Goal: Transaction & Acquisition: Book appointment/travel/reservation

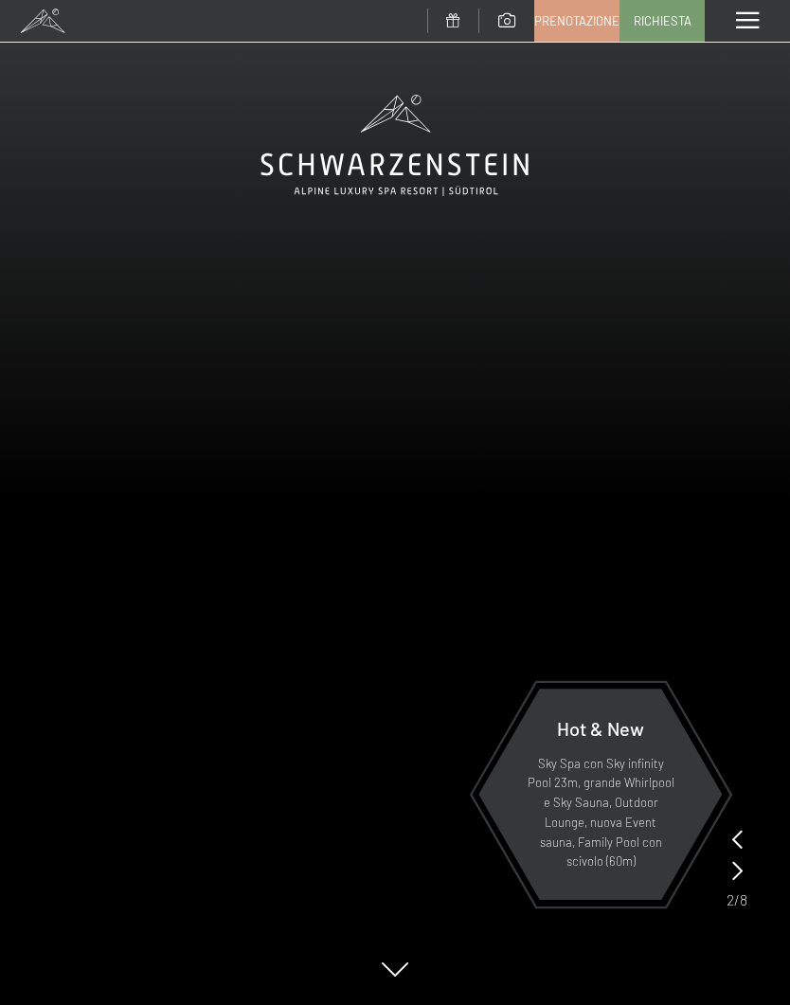
click at [730, 24] on div "Menu" at bounding box center [746, 21] width 85 height 42
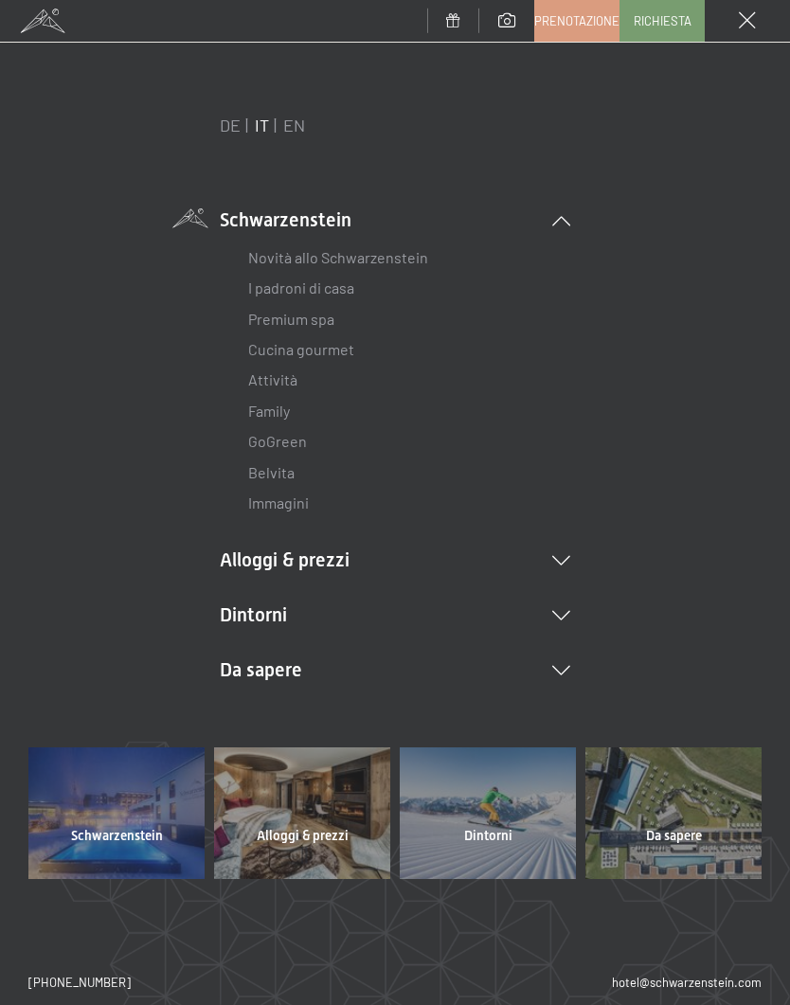
click at [556, 561] on icon at bounding box center [561, 560] width 18 height 9
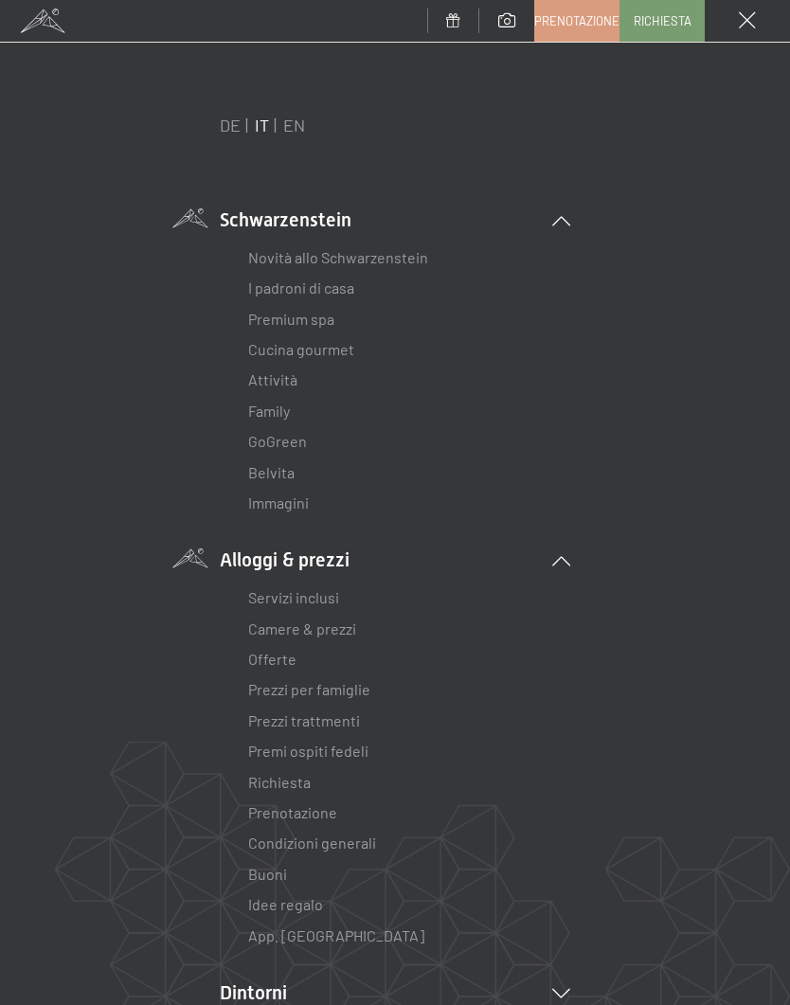
click at [283, 662] on link "Offerte" at bounding box center [272, 659] width 48 height 18
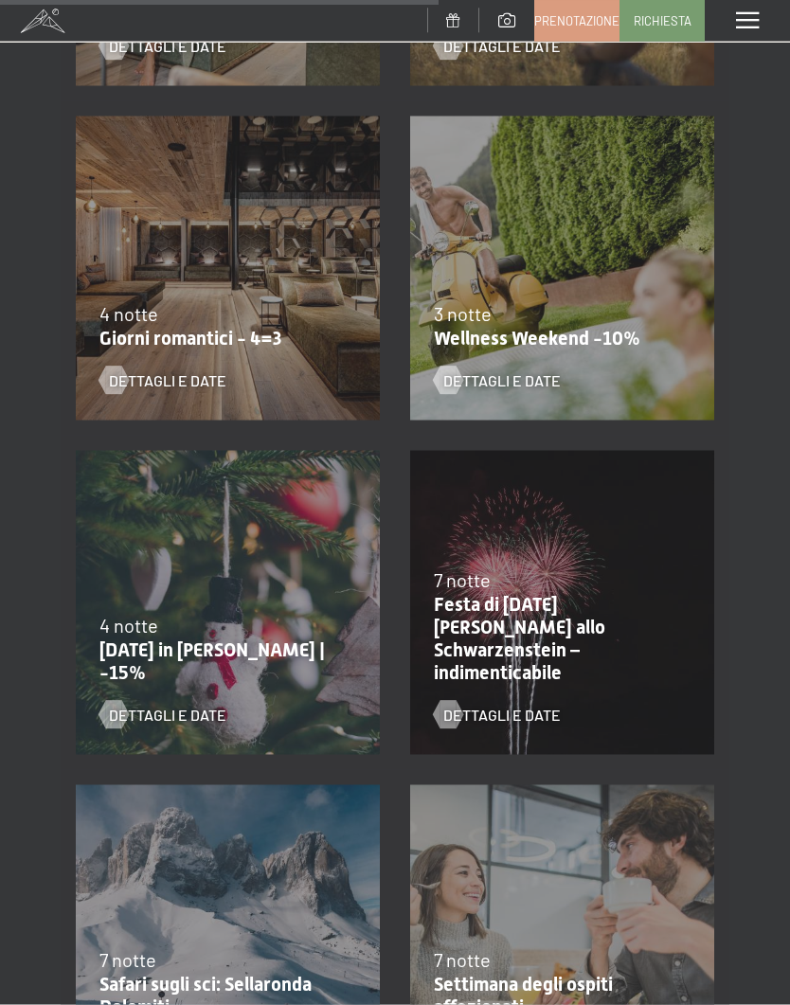
scroll to position [1646, 0]
click at [169, 383] on span "Dettagli e Date" at bounding box center [167, 379] width 117 height 21
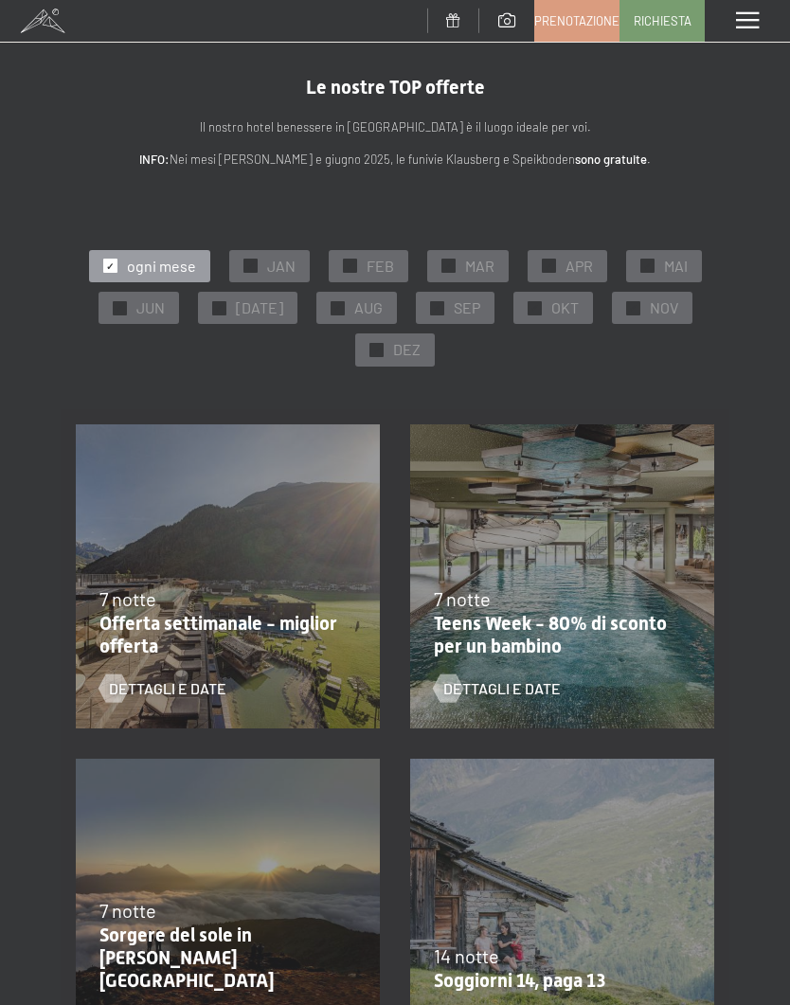
click at [454, 310] on span "SEP" at bounding box center [467, 307] width 27 height 21
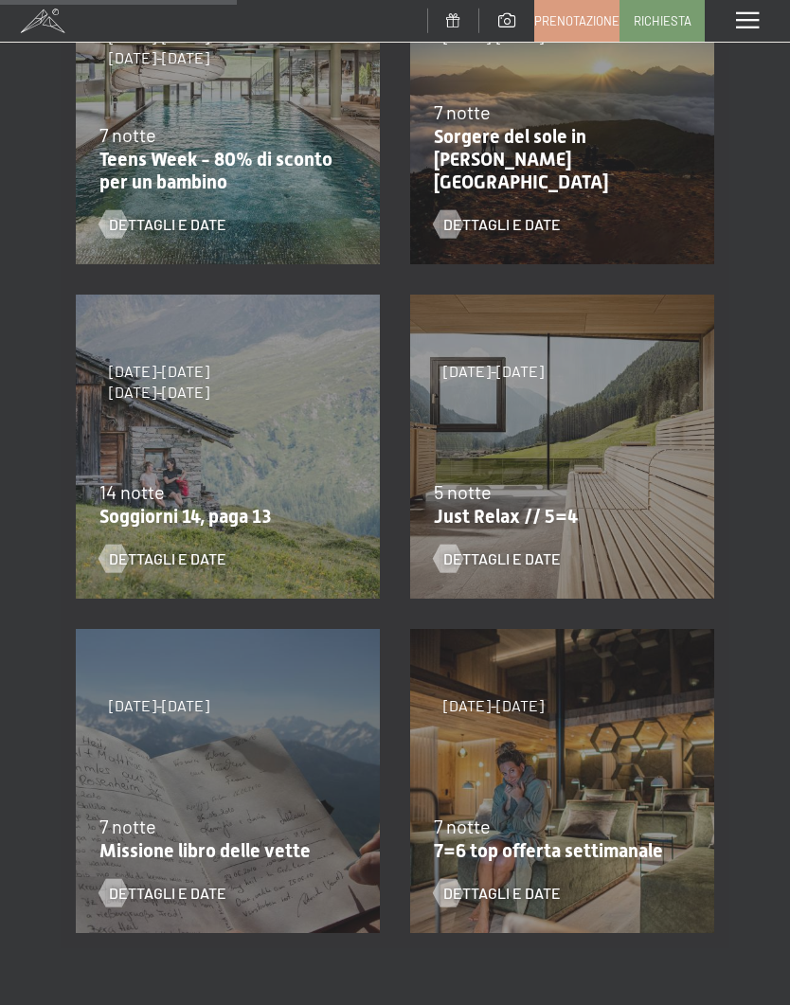
scroll to position [466, 0]
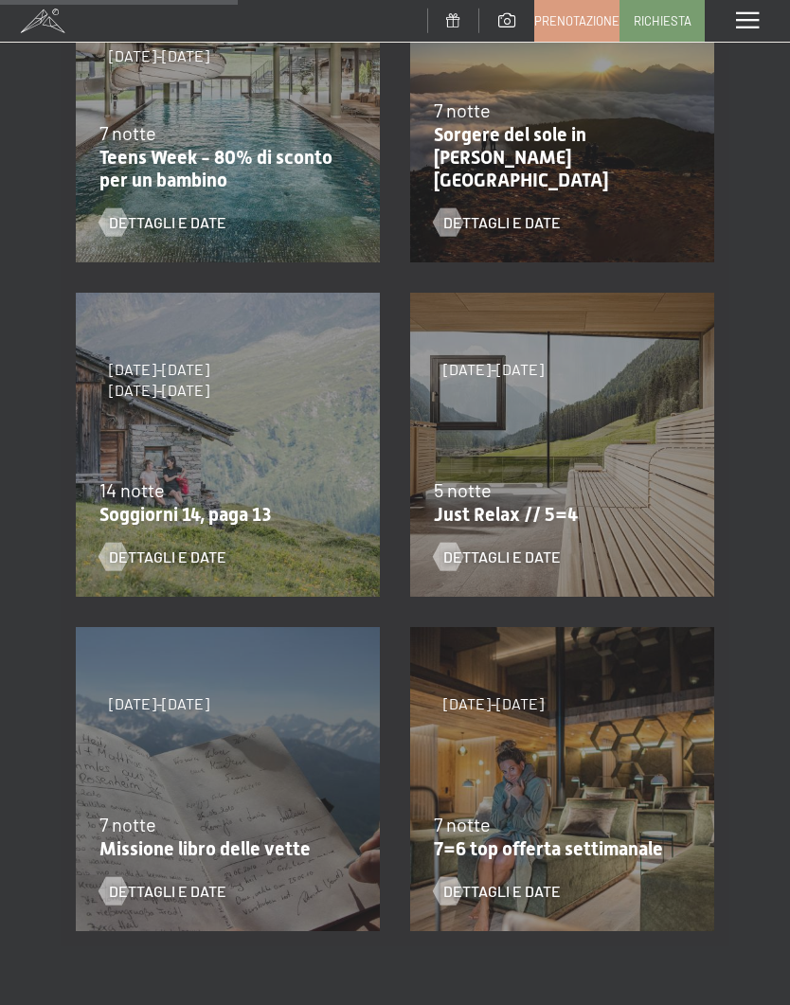
click at [515, 546] on span "Dettagli e Date" at bounding box center [501, 556] width 117 height 21
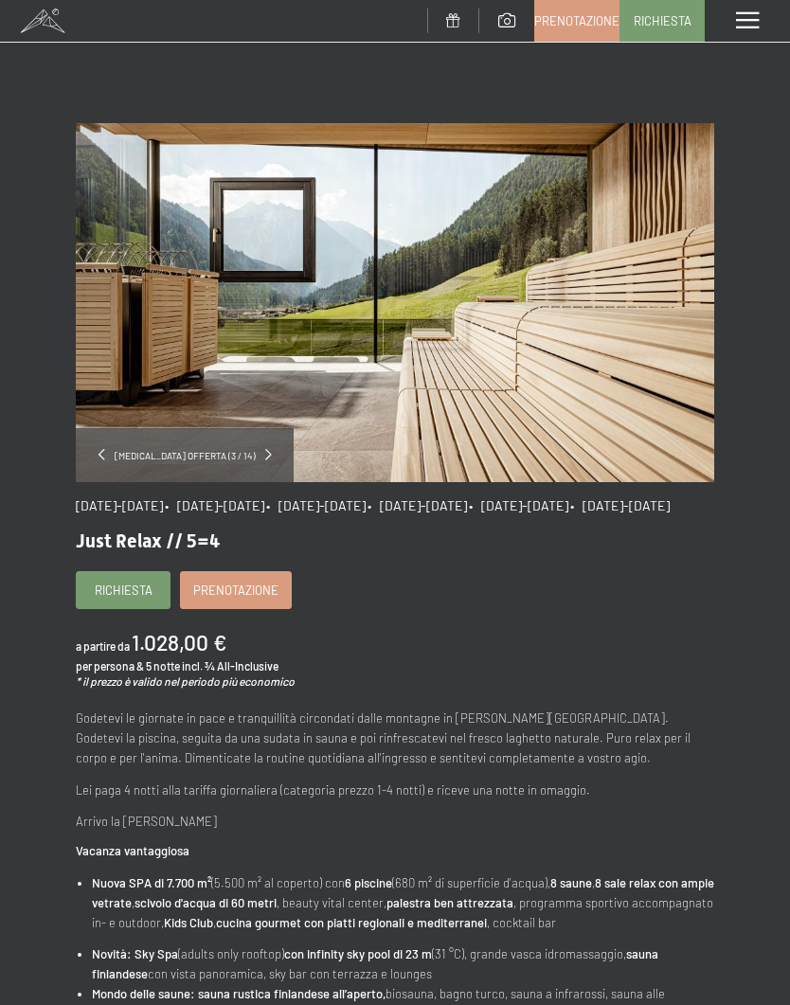
click at [246, 566] on span "Consenso marketing*" at bounding box center [282, 556] width 143 height 19
click at [202, 566] on input "Consenso marketing*" at bounding box center [192, 556] width 19 height 19
click at [235, 566] on span "Consenso marketing*" at bounding box center [282, 556] width 143 height 19
click at [202, 566] on input "Consenso marketing*" at bounding box center [192, 556] width 19 height 19
checkbox input "false"
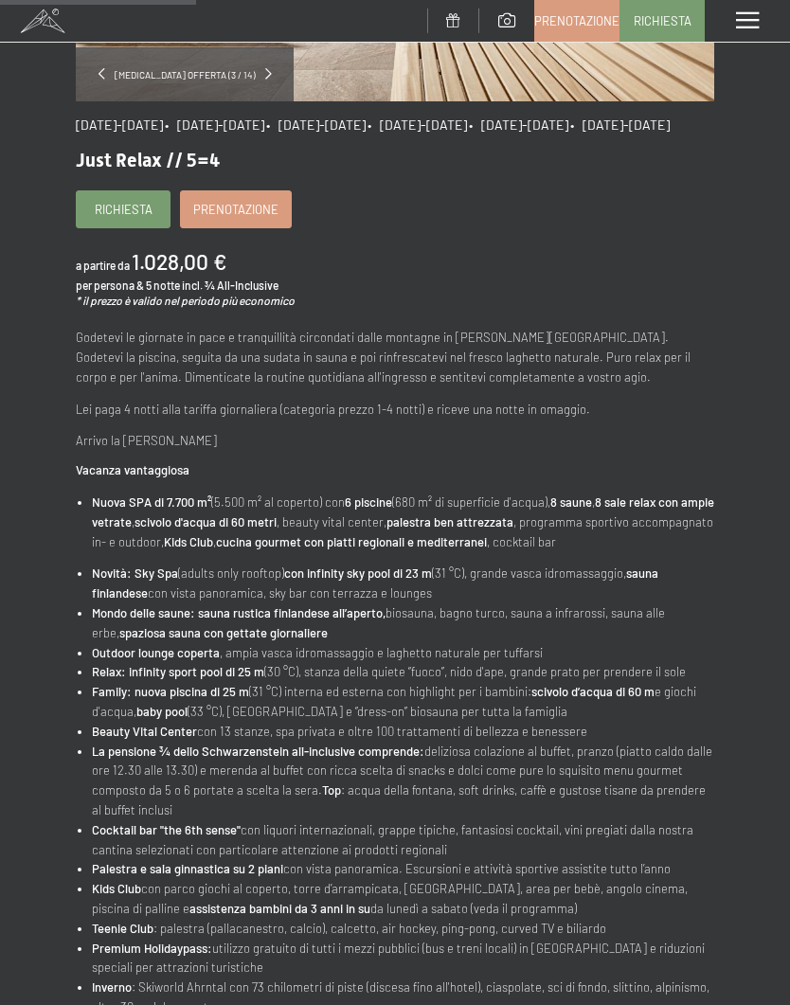
scroll to position [365, 0]
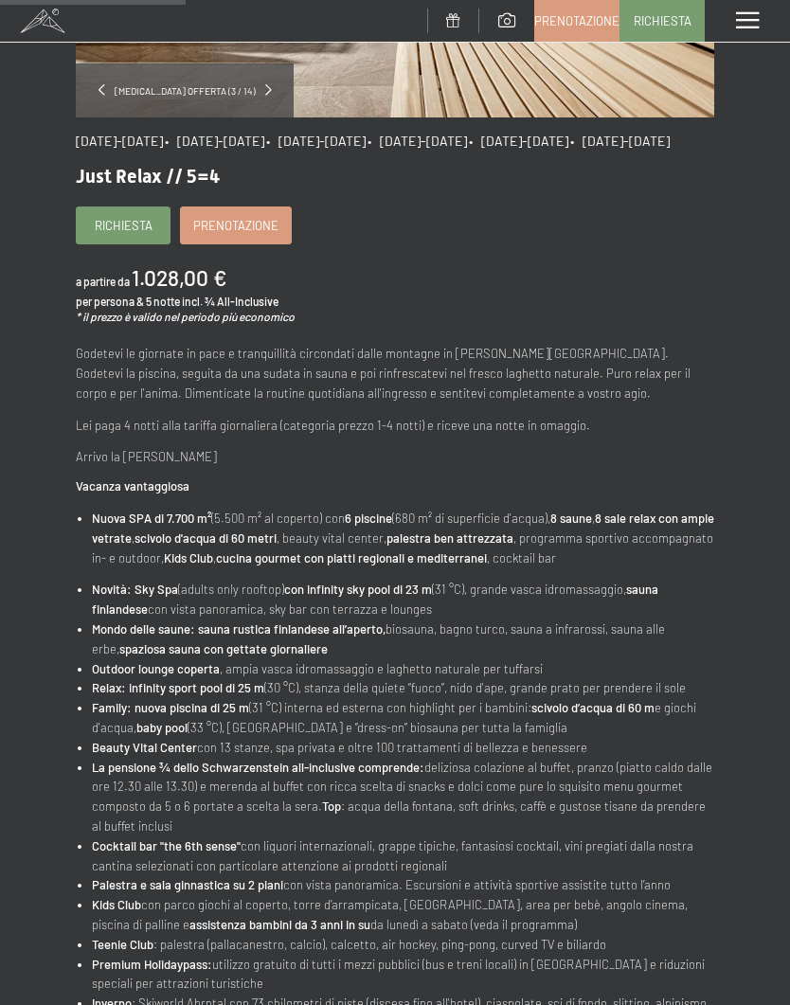
click at [251, 243] on link "Prenotazione" at bounding box center [236, 225] width 110 height 36
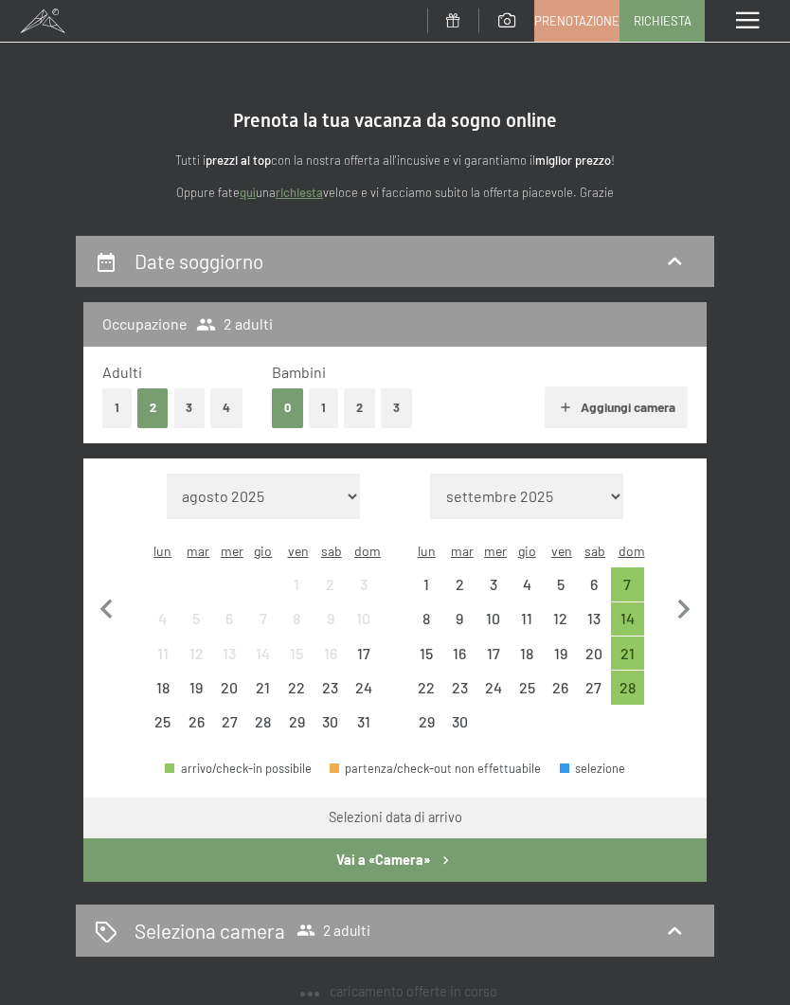
select select "2025-09-01"
select select "2025-10-01"
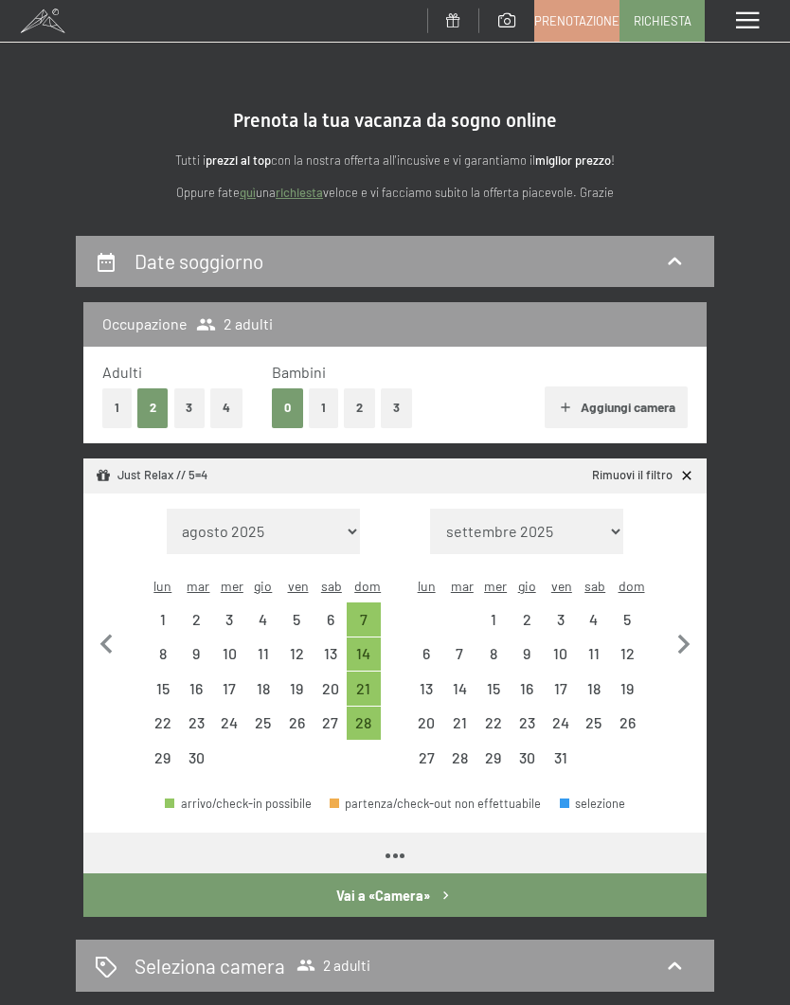
select select "2025-09-01"
select select "2025-10-01"
click at [371, 646] on div "14" at bounding box center [362, 660] width 29 height 29
select select "2025-09-01"
select select "2025-10-01"
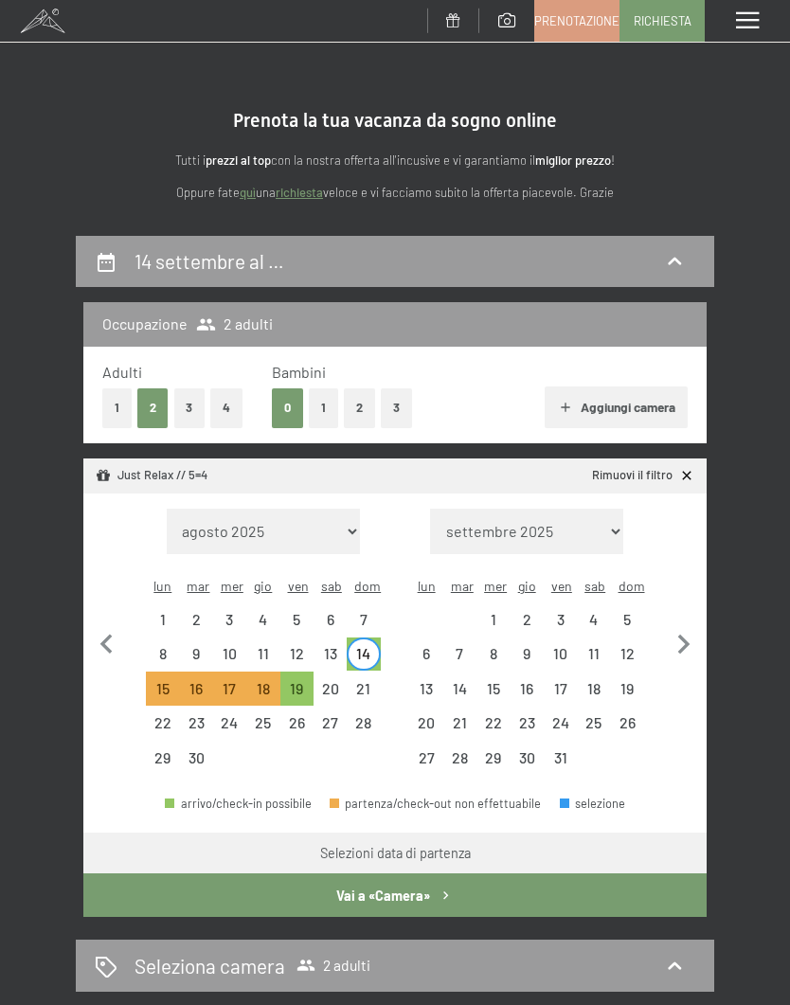
click at [235, 681] on div "17" at bounding box center [229, 695] width 29 height 29
select select "2025-09-01"
select select "2025-10-01"
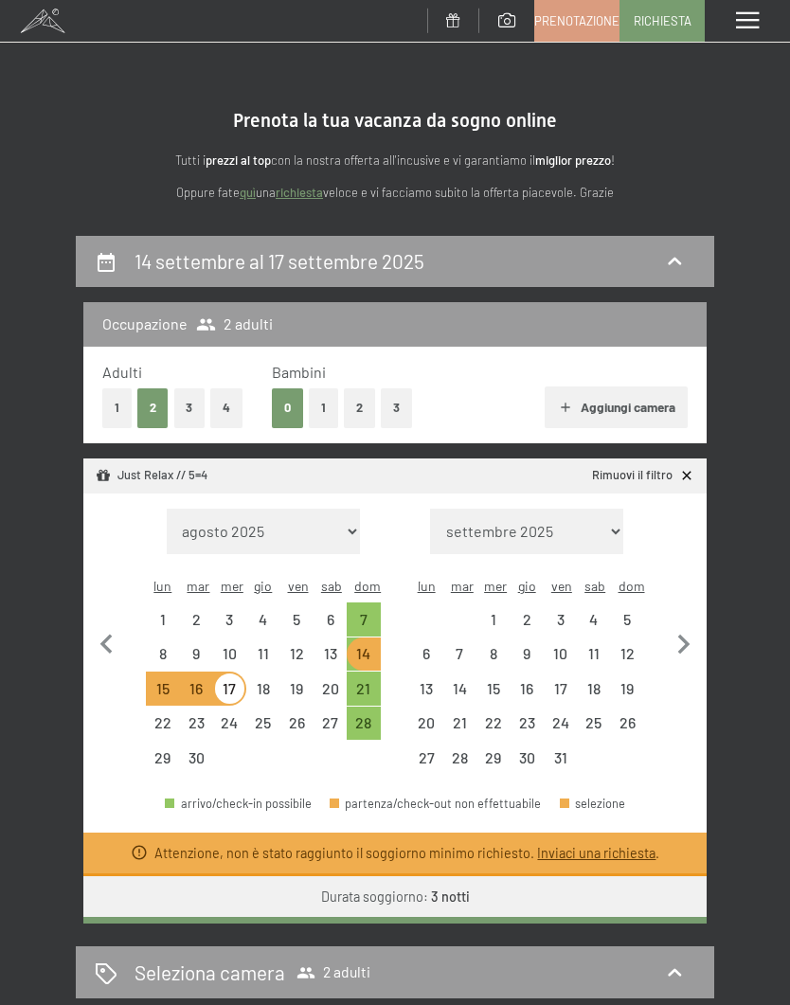
select select "2025-09-01"
select select "2025-10-01"
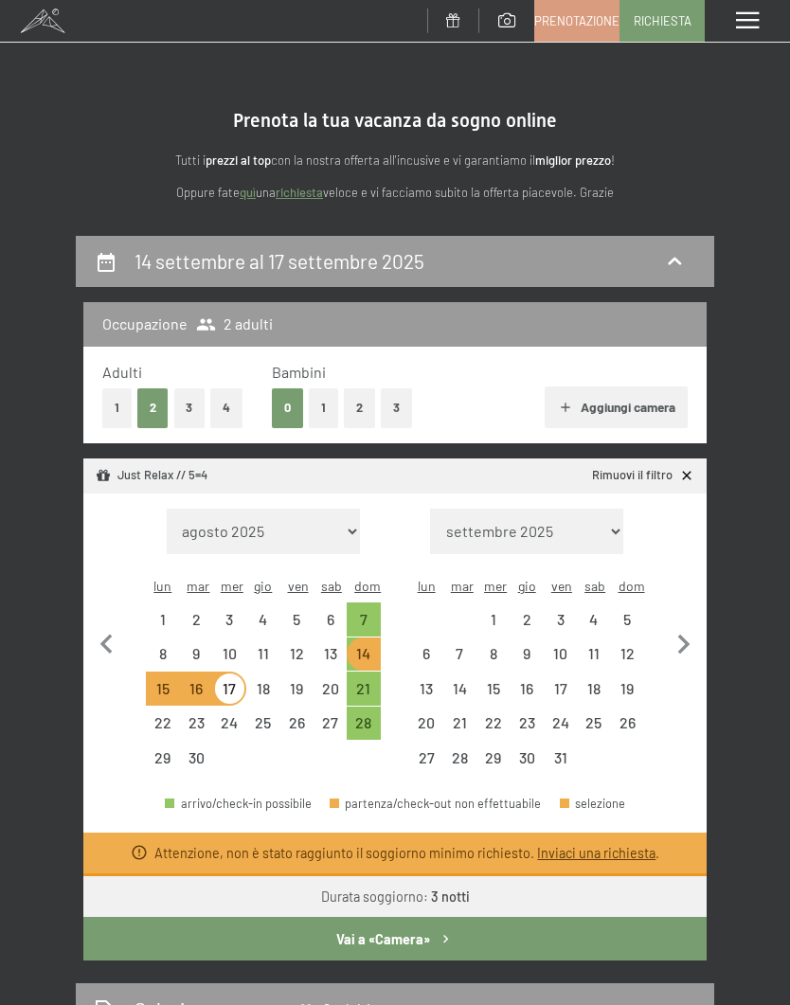
click at [242, 646] on div "10" at bounding box center [229, 660] width 29 height 29
select select "2025-09-01"
select select "2025-10-01"
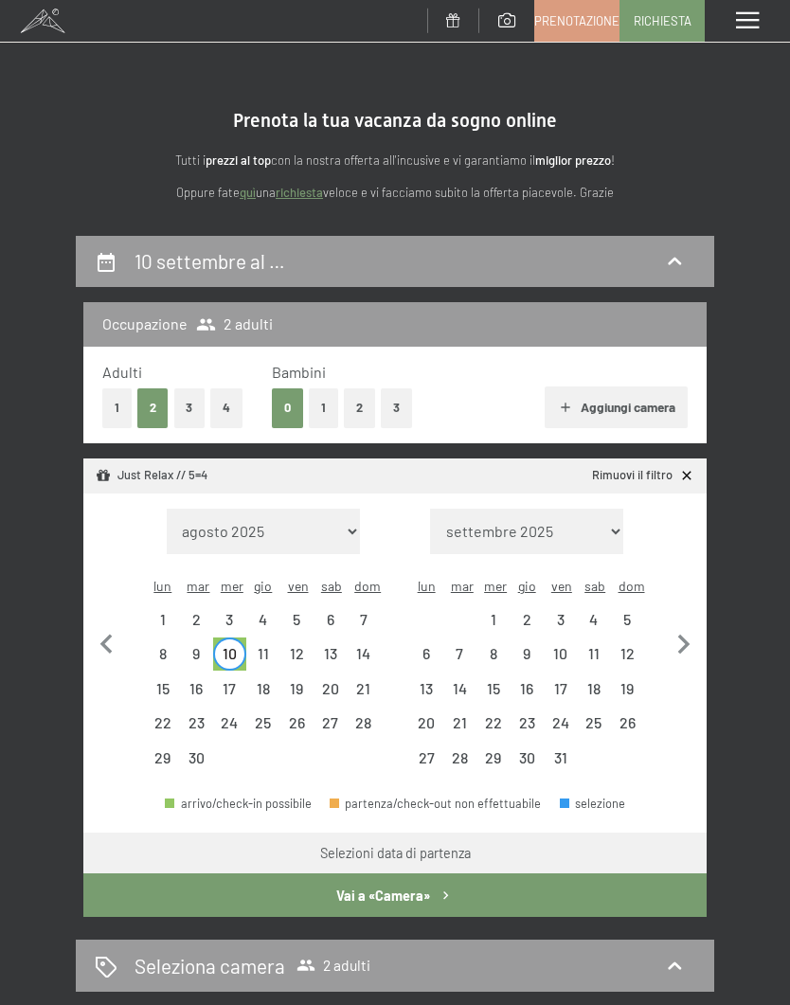
click at [265, 646] on div "11" at bounding box center [262, 660] width 29 height 29
select select "2025-09-01"
select select "2025-10-01"
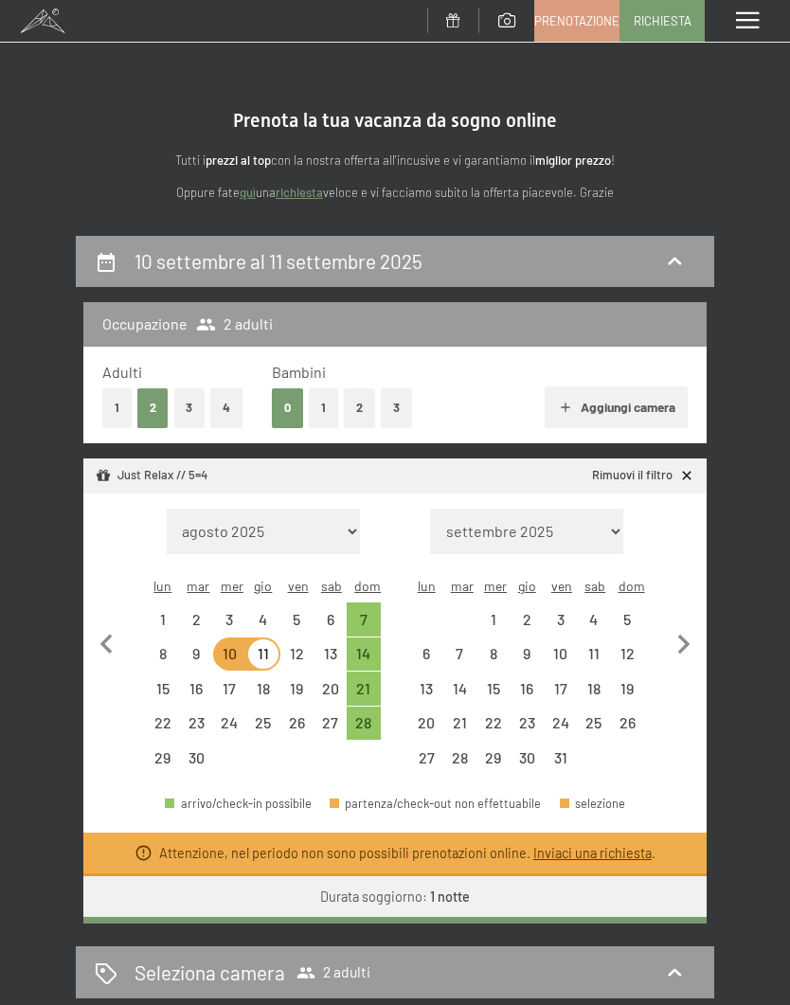
select select "2025-09-01"
select select "2025-10-01"
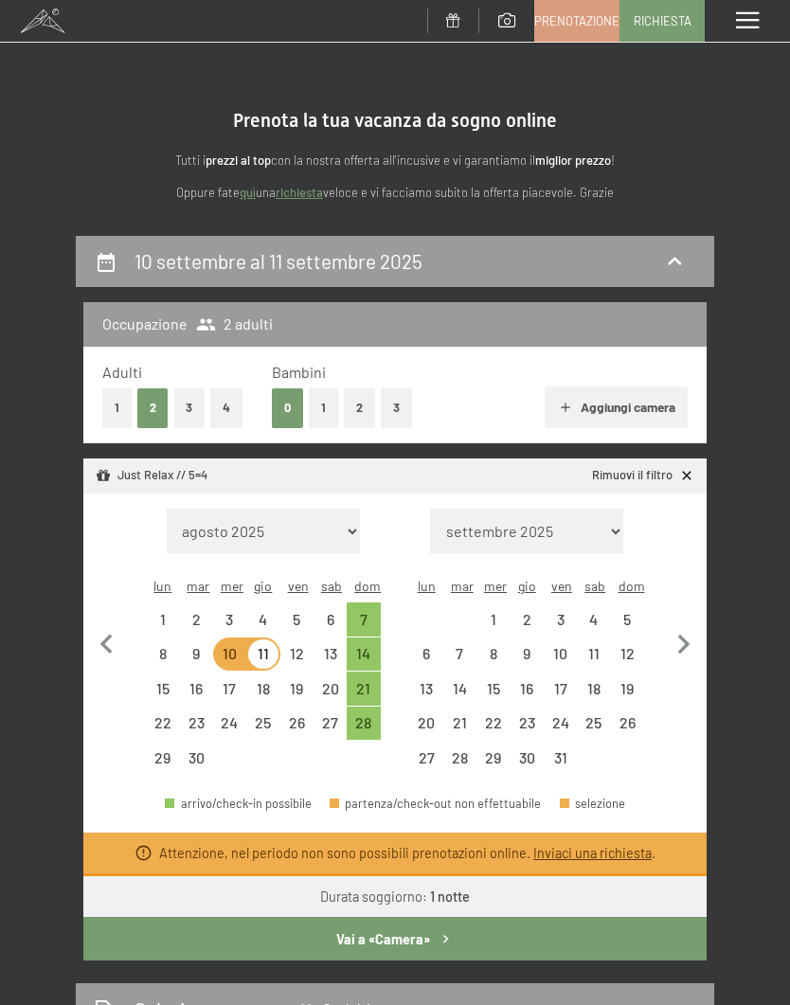
click at [276, 646] on div "11" at bounding box center [262, 660] width 29 height 29
select select "2025-09-01"
select select "2025-10-01"
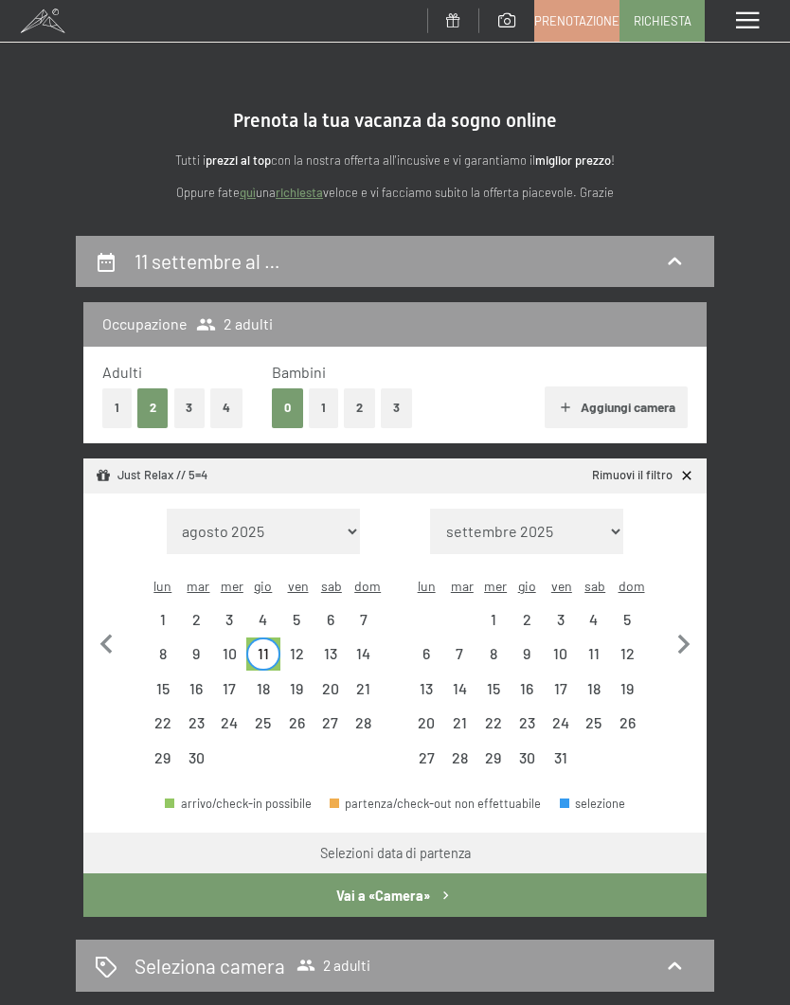
click at [366, 646] on div "14" at bounding box center [362, 660] width 29 height 29
select select "2025-09-01"
select select "2025-10-01"
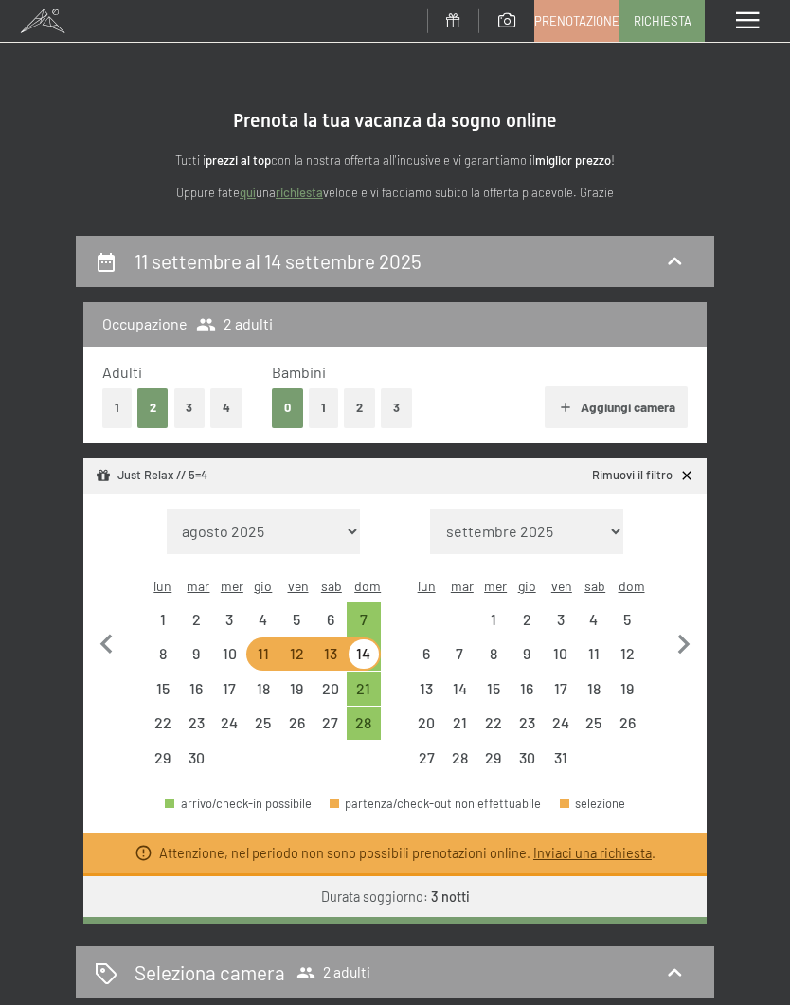
select select "2025-09-01"
select select "2025-10-01"
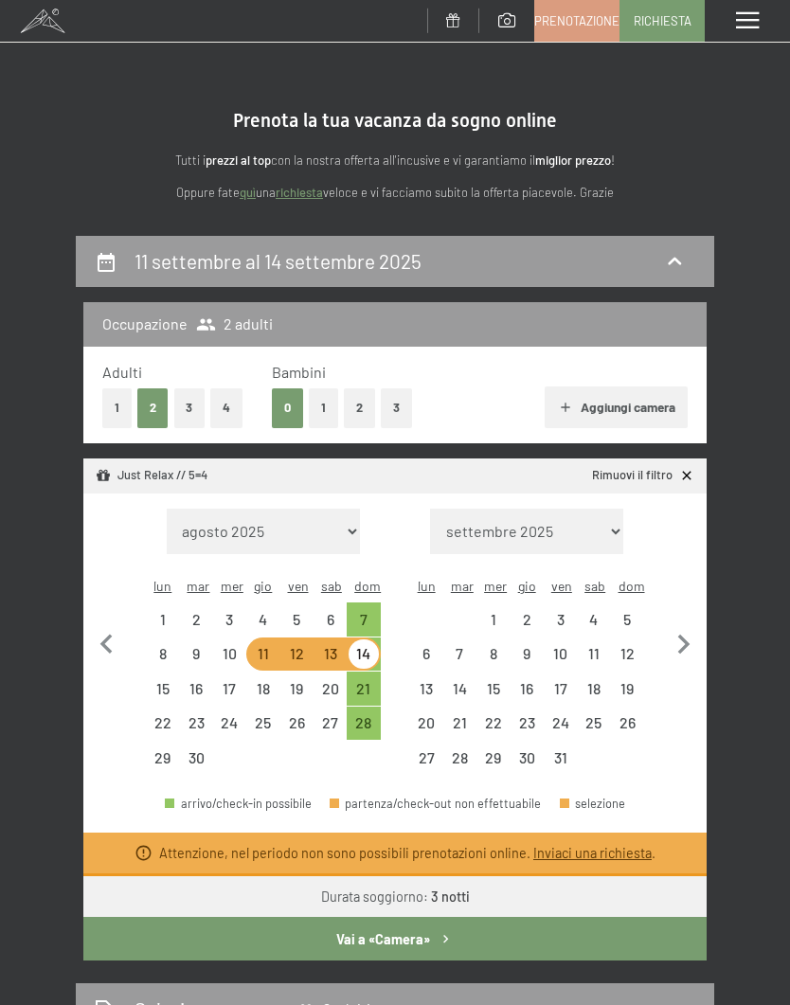
click at [684, 551] on button "button" at bounding box center [684, 641] width 40 height 266
select select "2025-10-01"
select select "2025-11-01"
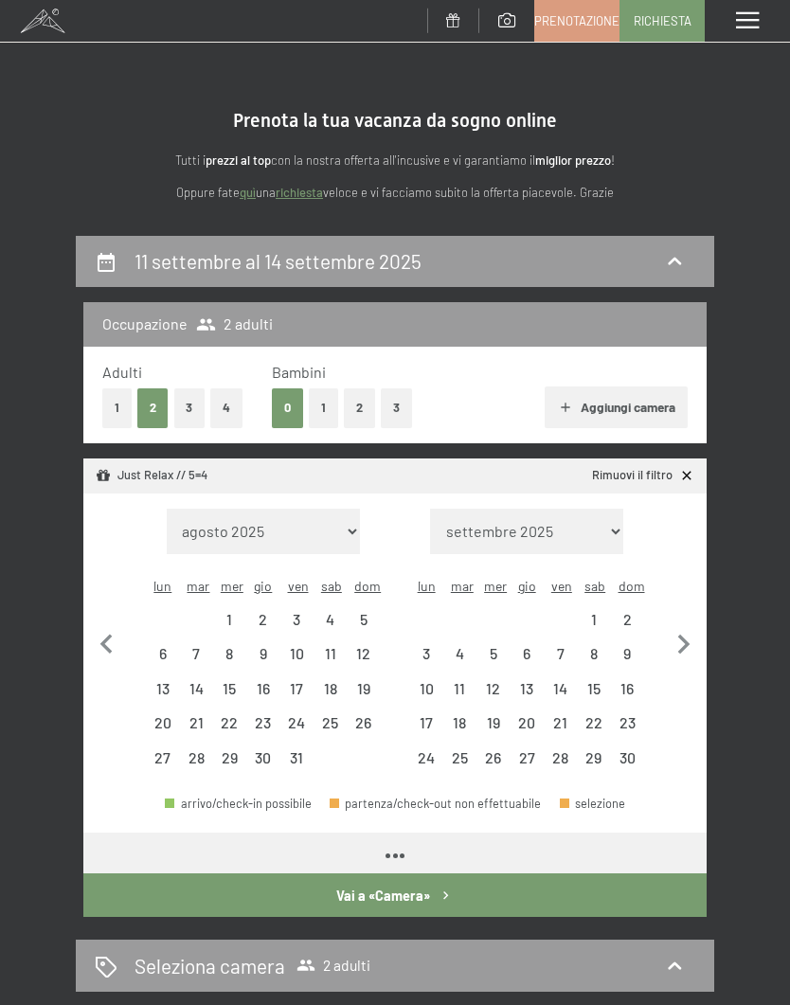
select select "2025-10-01"
select select "2025-11-01"
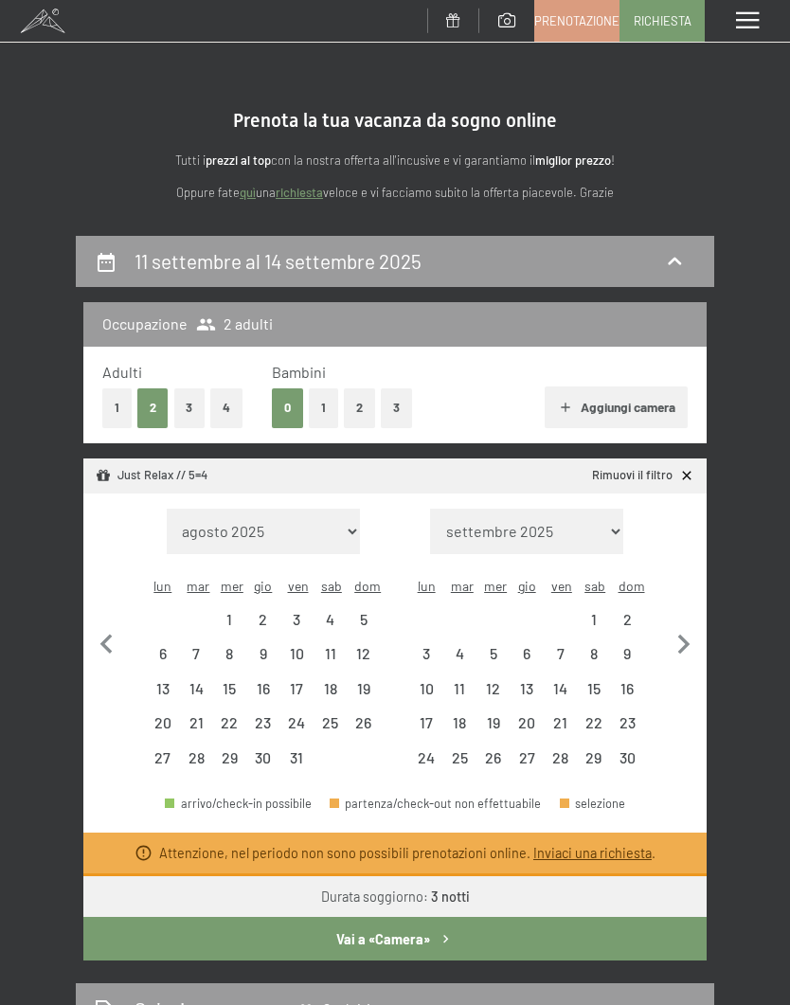
click at [741, 25] on span at bounding box center [747, 20] width 23 height 17
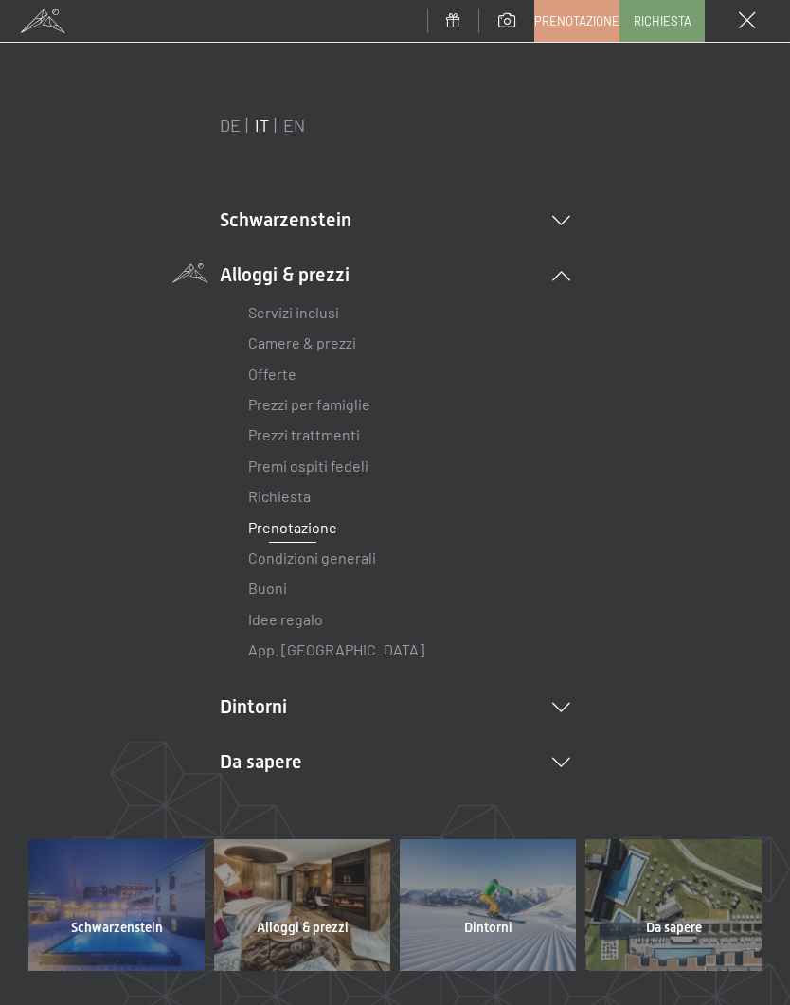
click at [347, 343] on link "Camere & prezzi" at bounding box center [302, 342] width 108 height 18
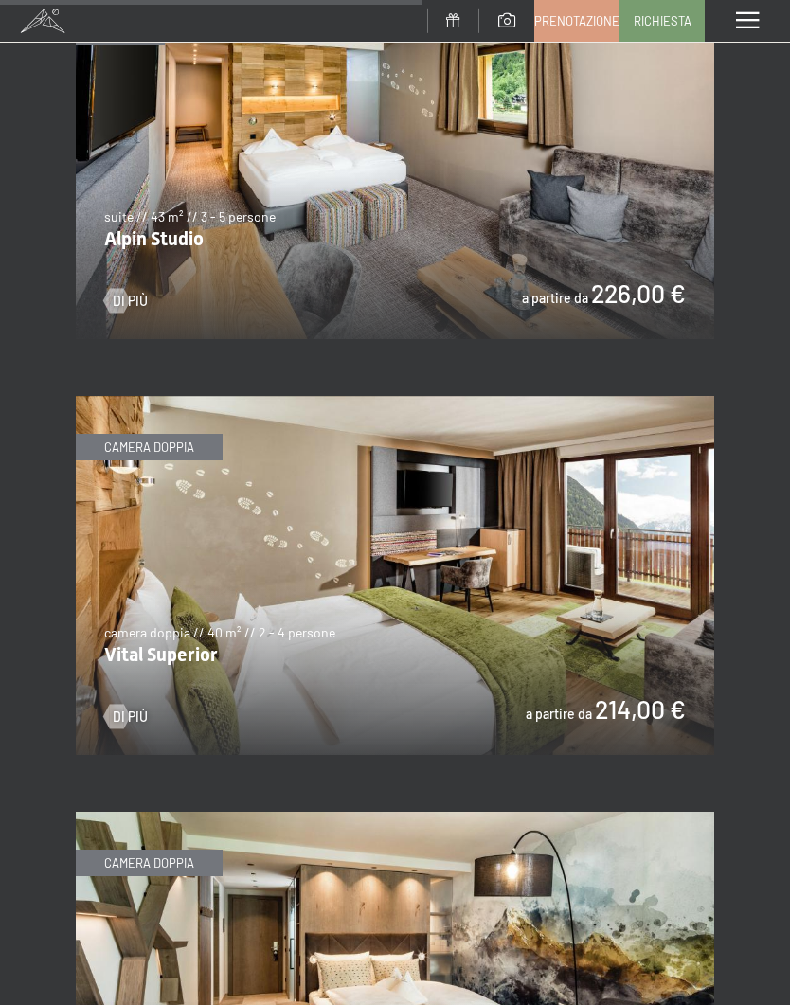
scroll to position [3878, 0]
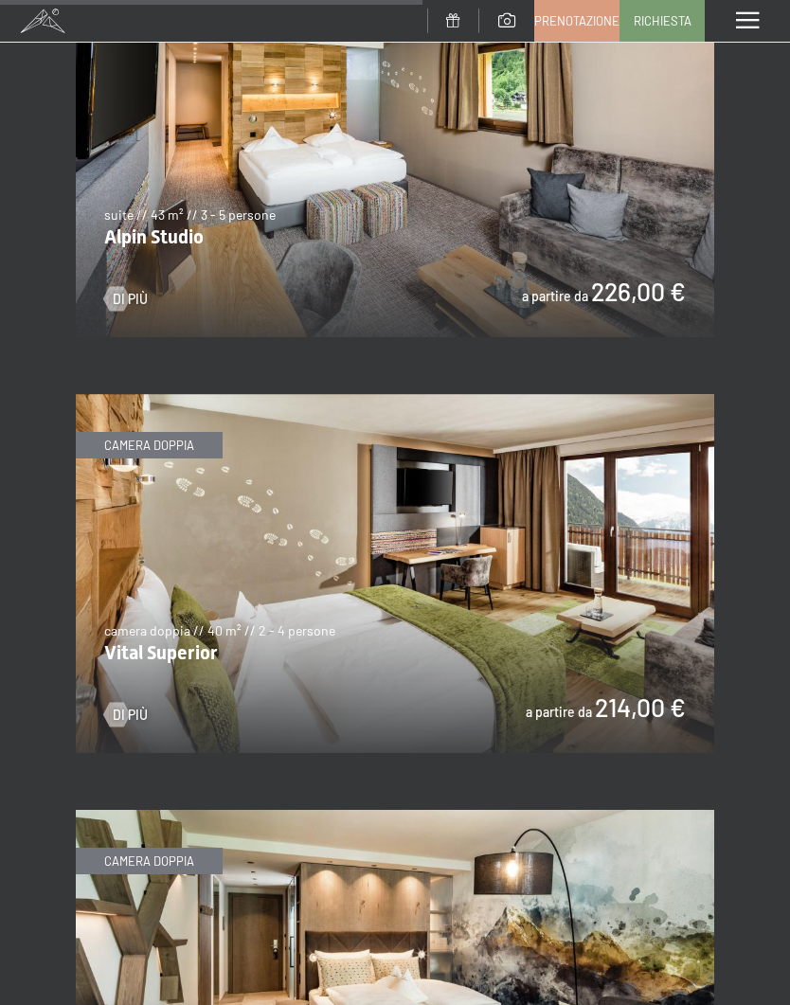
click at [180, 427] on img at bounding box center [395, 573] width 638 height 359
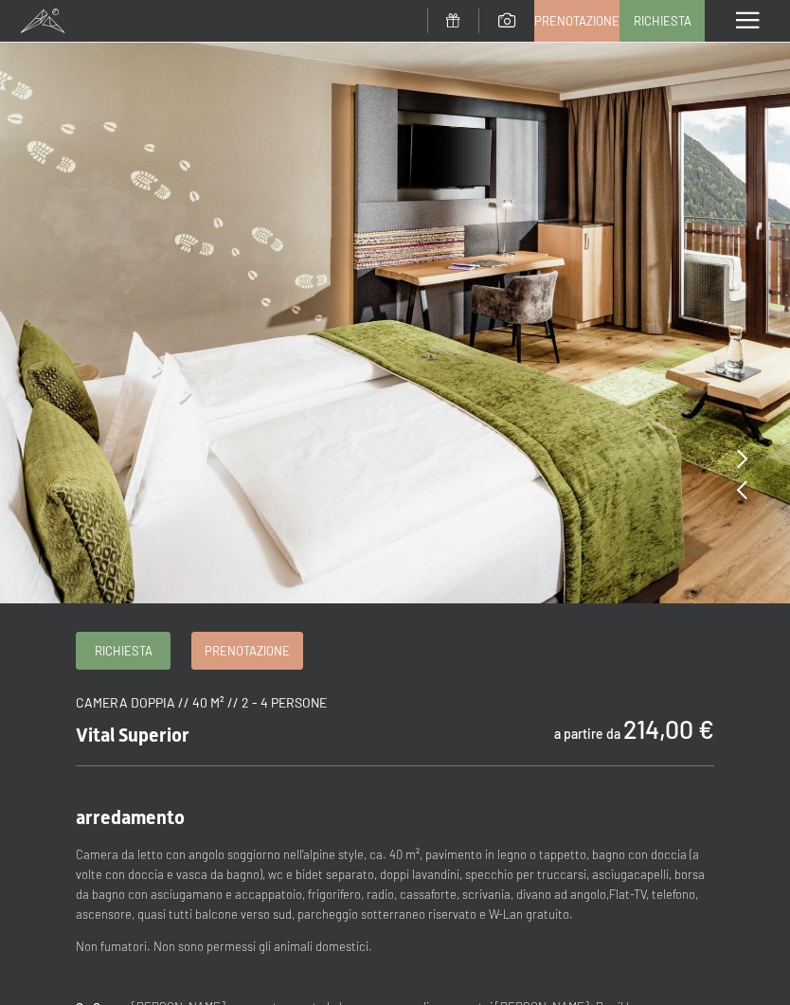
click at [255, 637] on link "Prenotazione" at bounding box center [247, 651] width 110 height 36
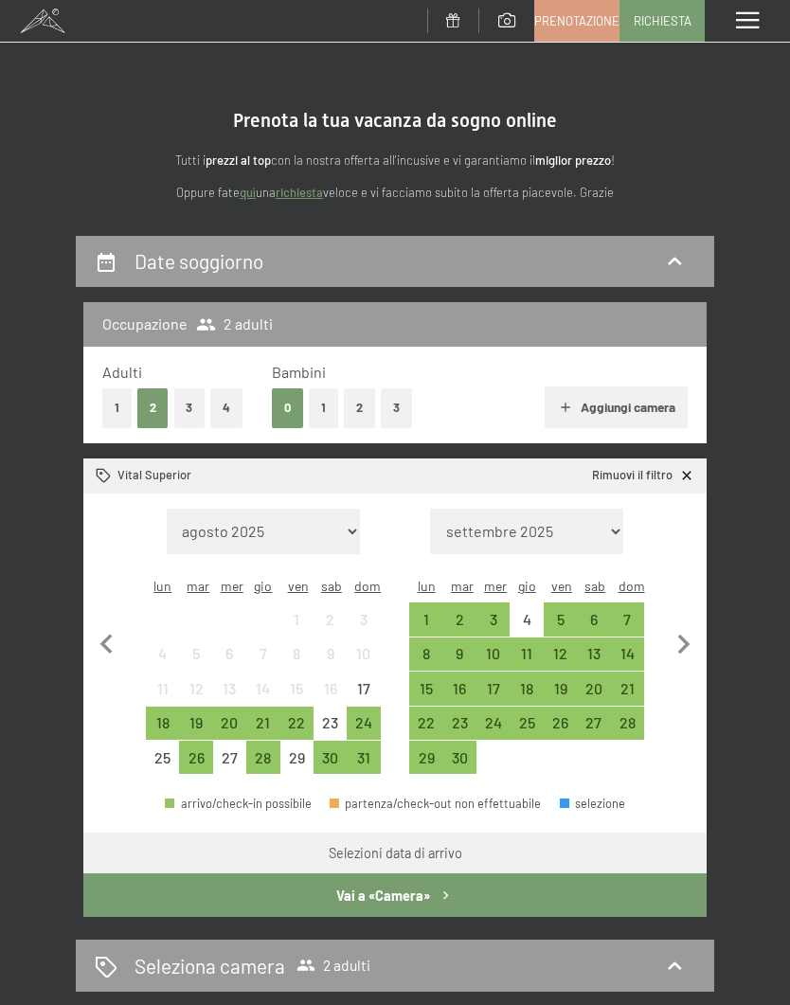
click at [562, 646] on div "12" at bounding box center [559, 660] width 29 height 29
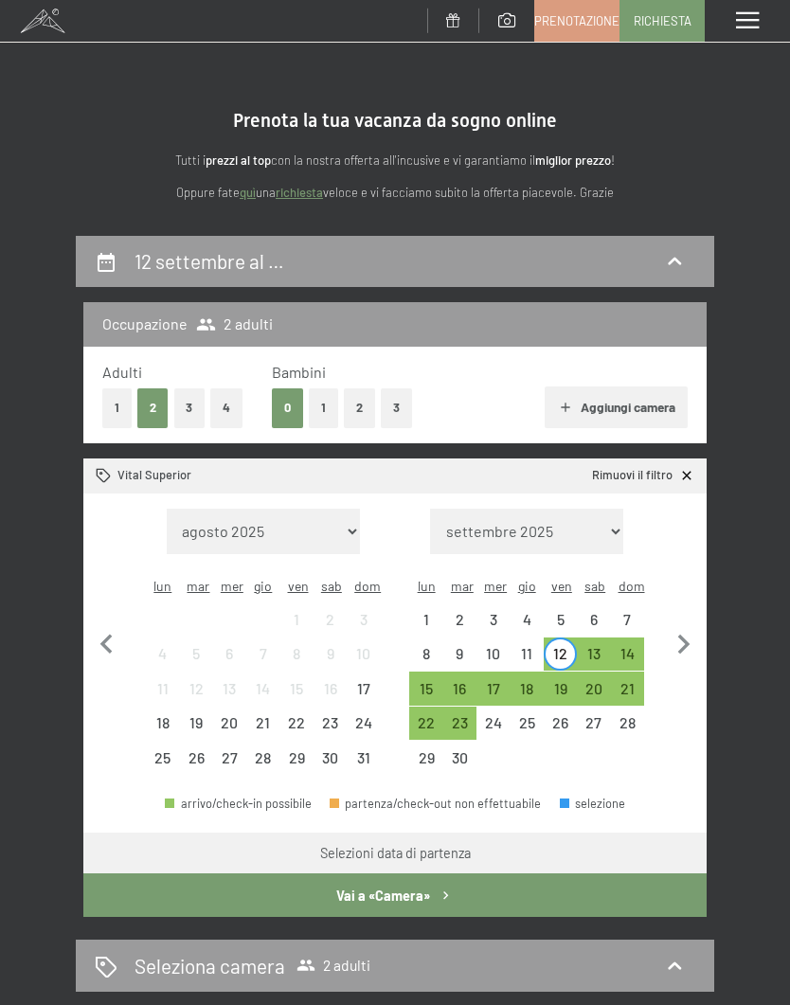
click at [426, 681] on div "15" at bounding box center [425, 695] width 29 height 29
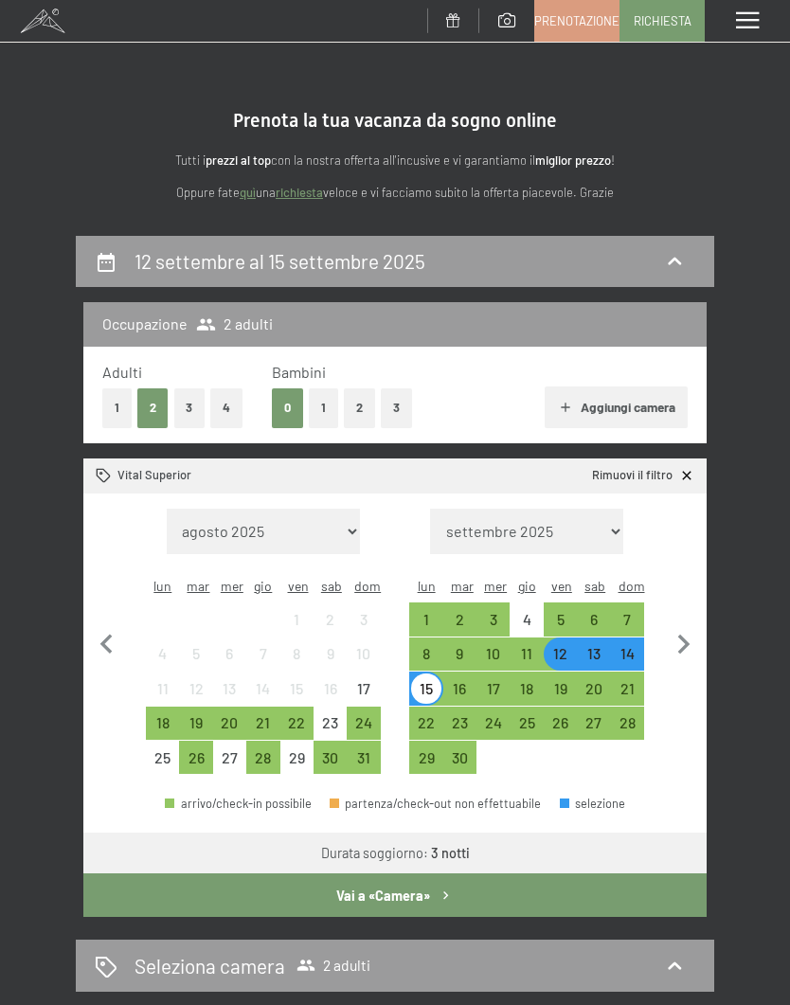
click at [408, 879] on button "Vai a «Camera»" at bounding box center [394, 895] width 623 height 44
